Goal: Task Accomplishment & Management: Use online tool/utility

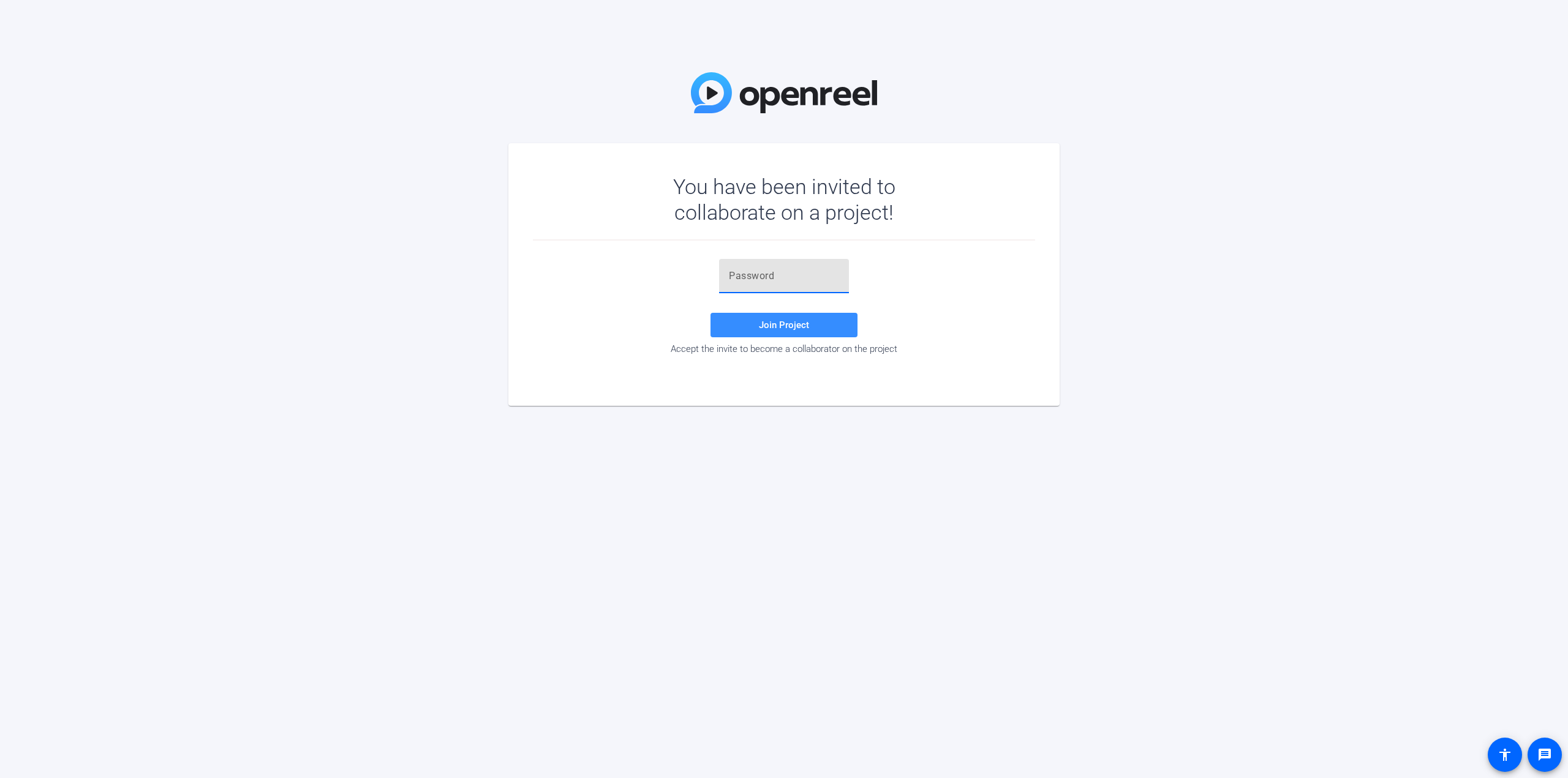
click at [758, 273] on input "text" at bounding box center [783, 276] width 110 height 14
type input "fmlFv-"
click at [771, 326] on span "Join Project" at bounding box center [783, 326] width 51 height 11
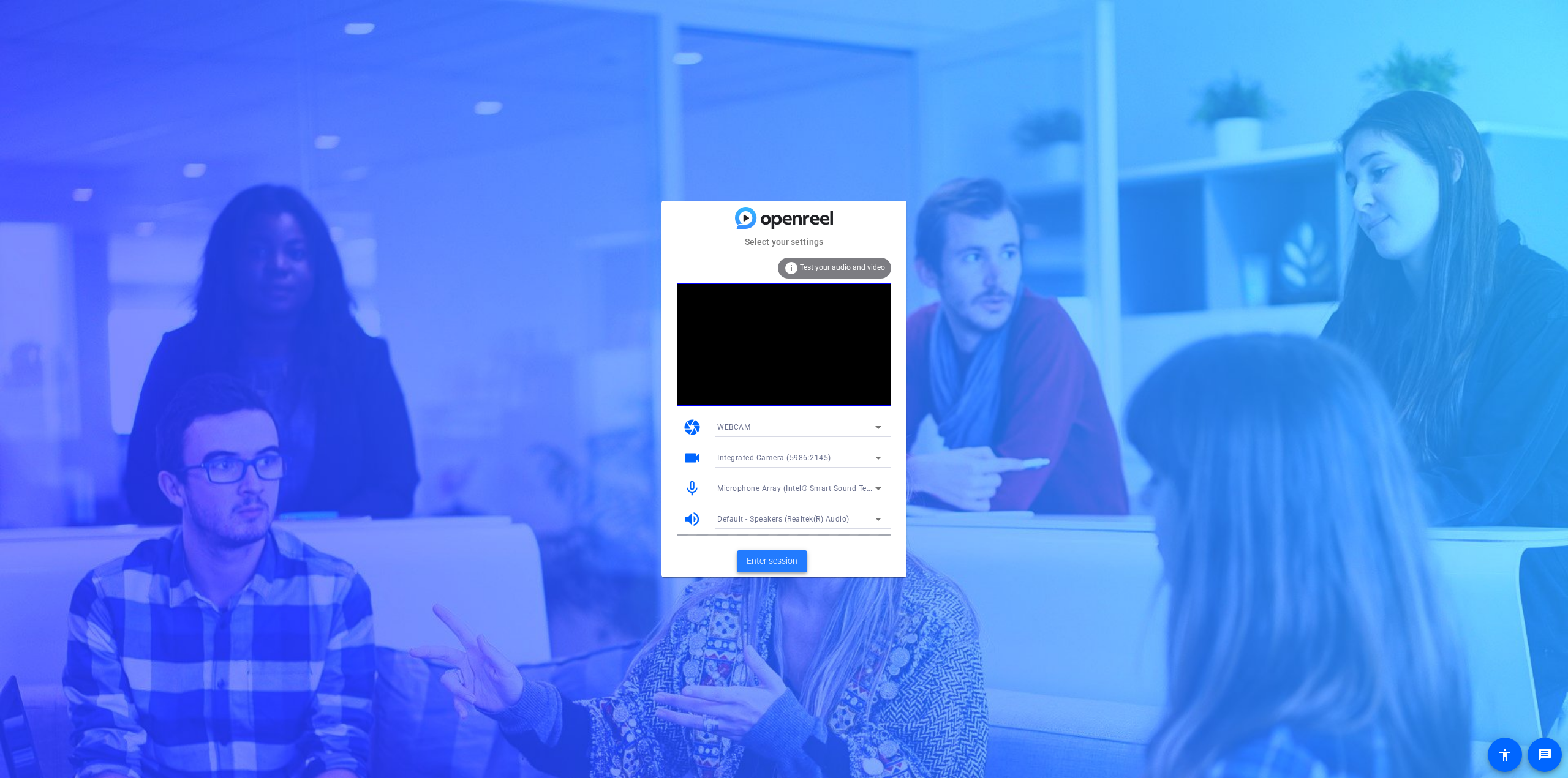
click at [767, 559] on span "Enter session" at bounding box center [772, 560] width 51 height 12
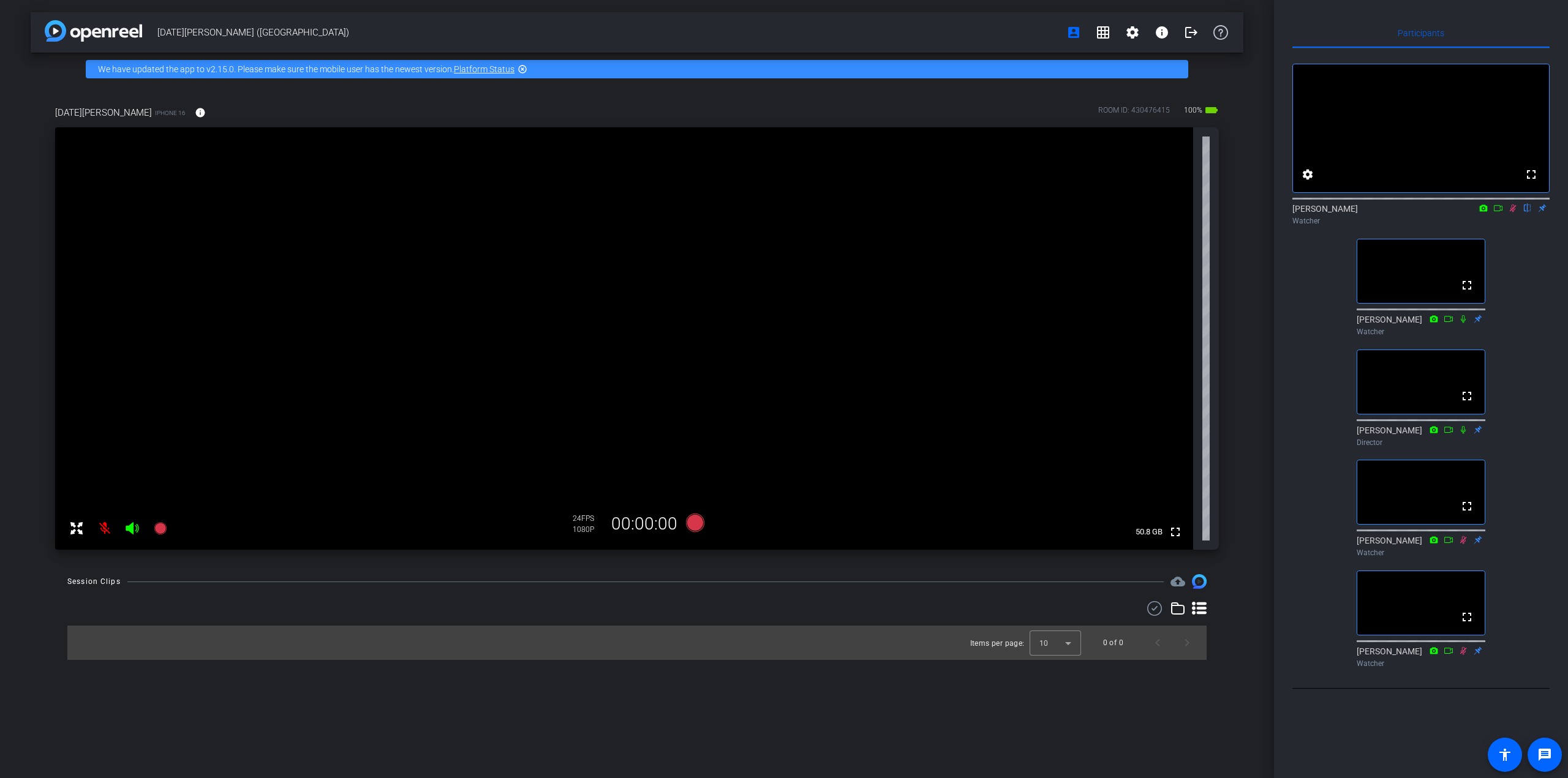
drag, startPoint x: 1513, startPoint y: 224, endPoint x: 1562, endPoint y: 286, distance: 79.0
click at [1513, 213] on icon at bounding box center [1513, 208] width 7 height 8
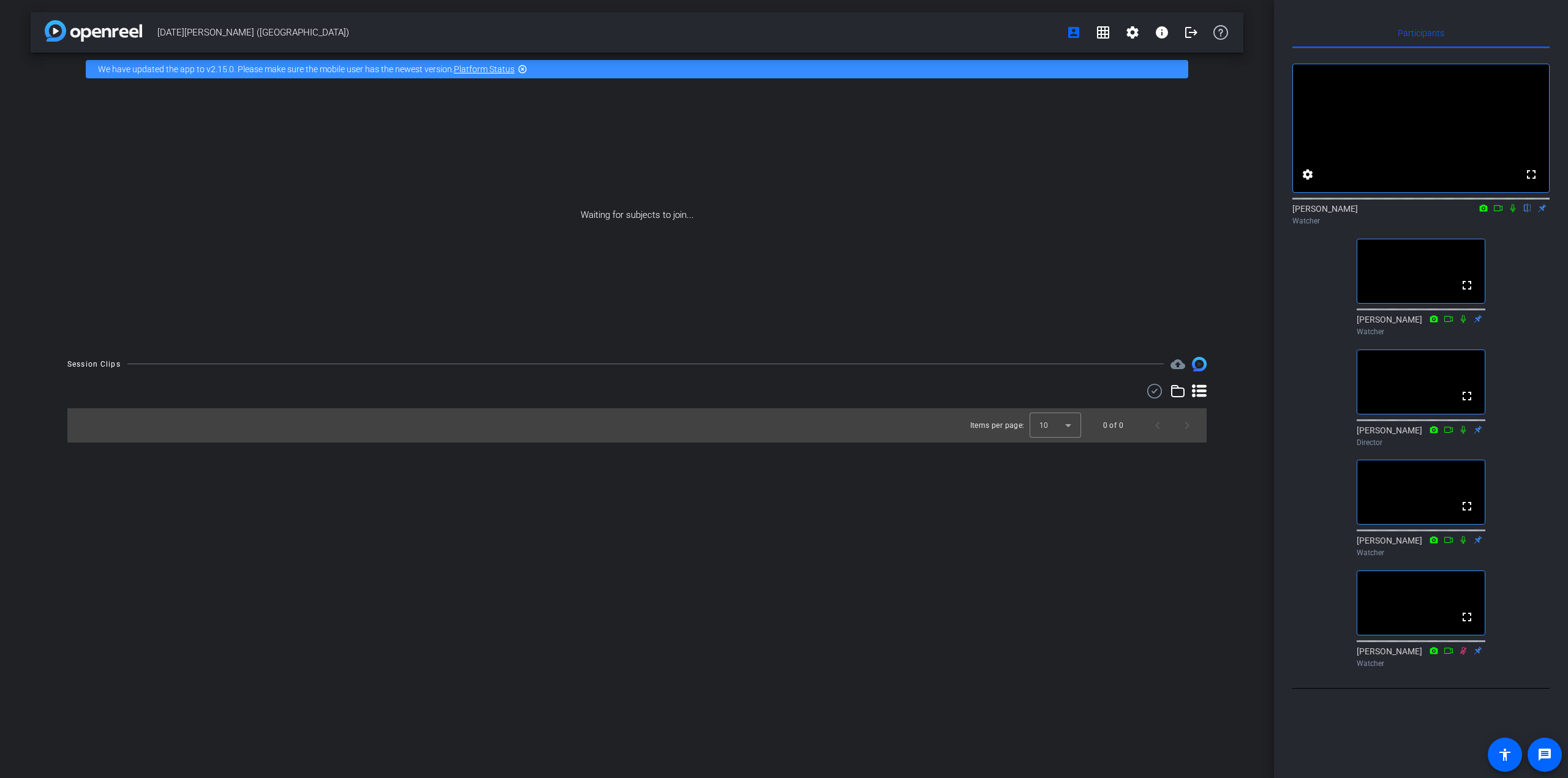
click at [1512, 213] on icon at bounding box center [1513, 208] width 10 height 9
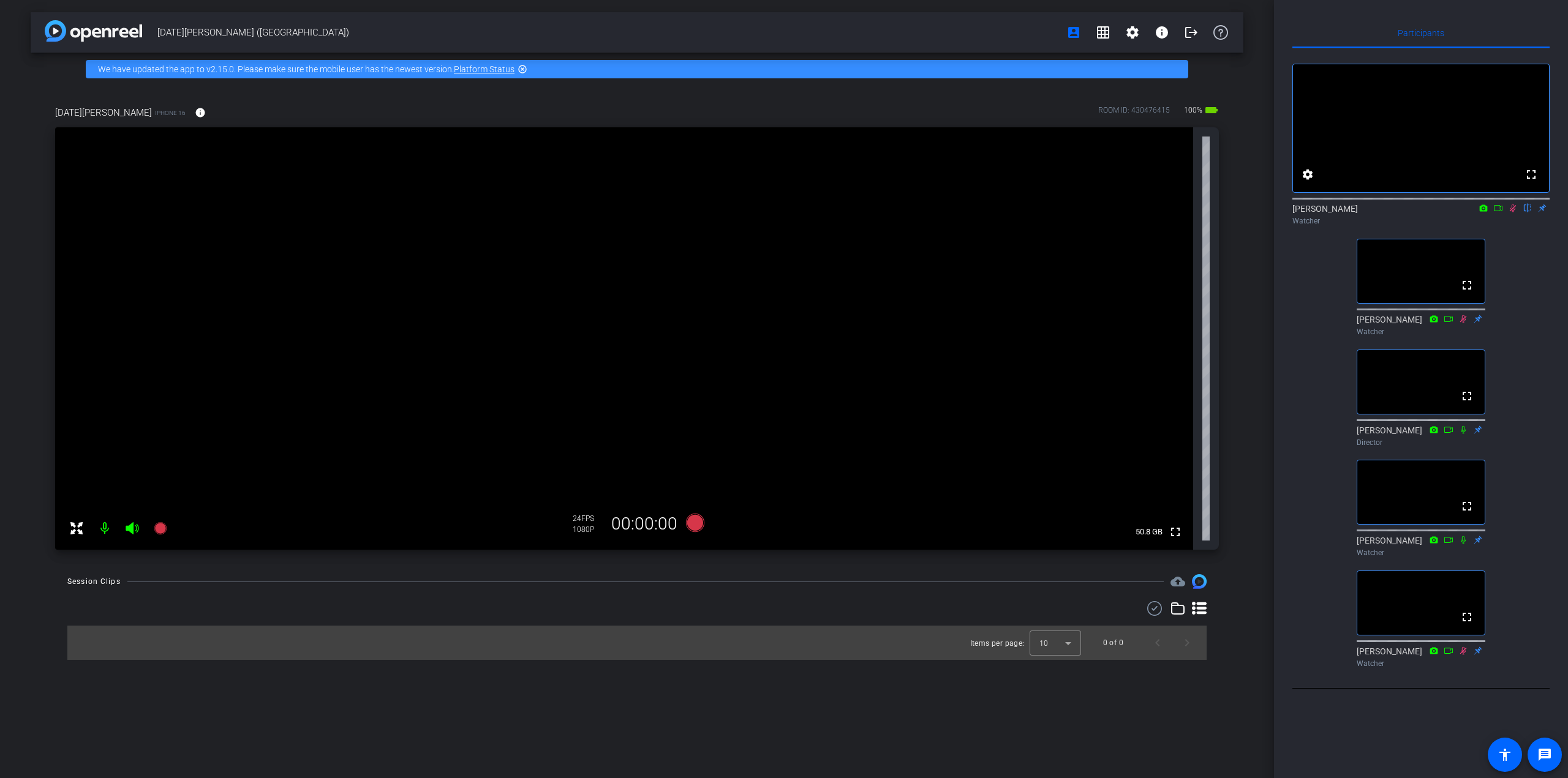
click at [1513, 213] on icon at bounding box center [1513, 208] width 7 height 8
click at [1512, 213] on icon at bounding box center [1512, 208] width 5 height 8
click at [129, 531] on div at bounding box center [117, 529] width 108 height 25
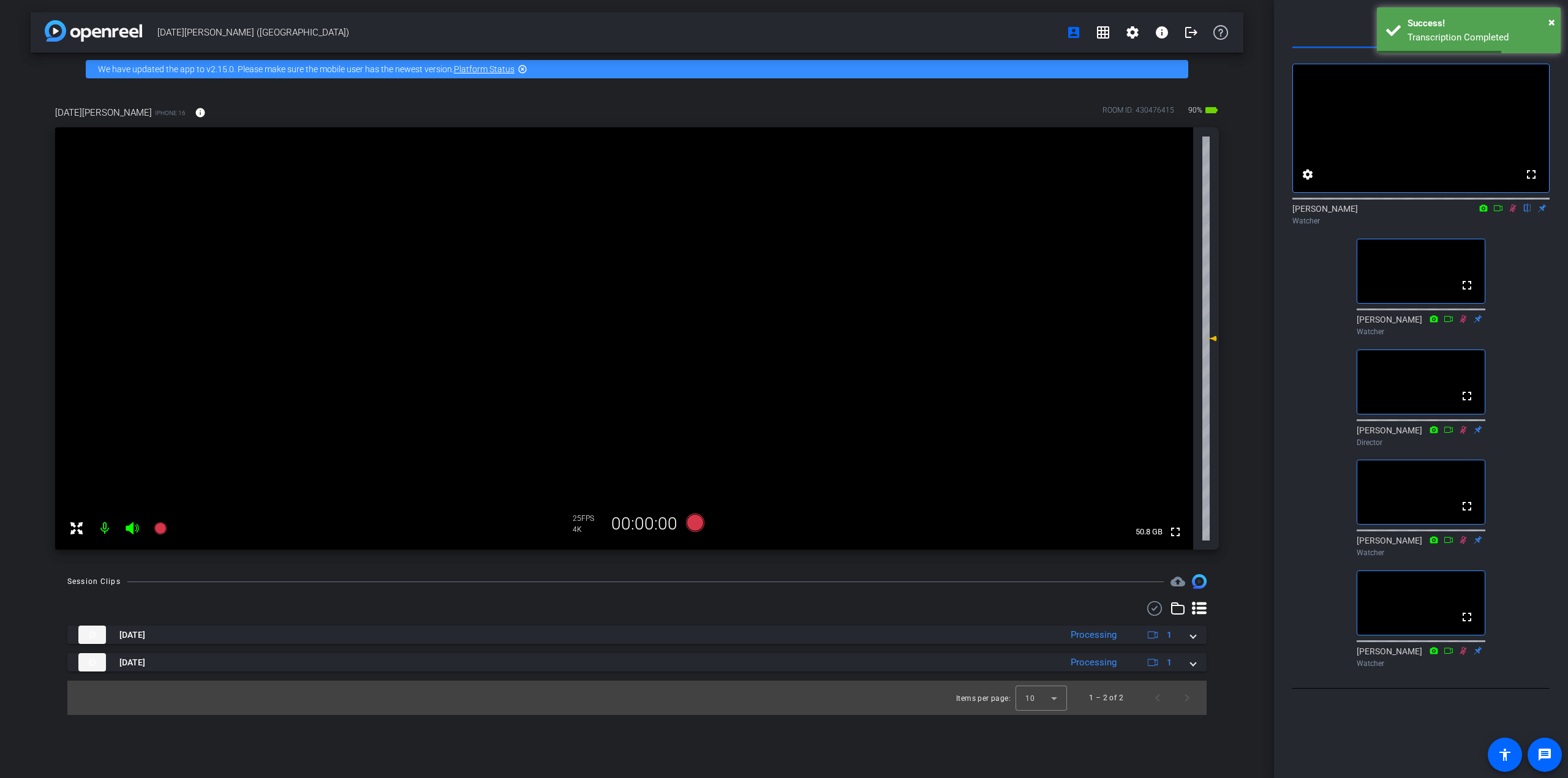
click at [1514, 213] on icon at bounding box center [1513, 208] width 7 height 8
click at [1512, 213] on icon at bounding box center [1513, 208] width 10 height 9
